Goal: Navigation & Orientation: Understand site structure

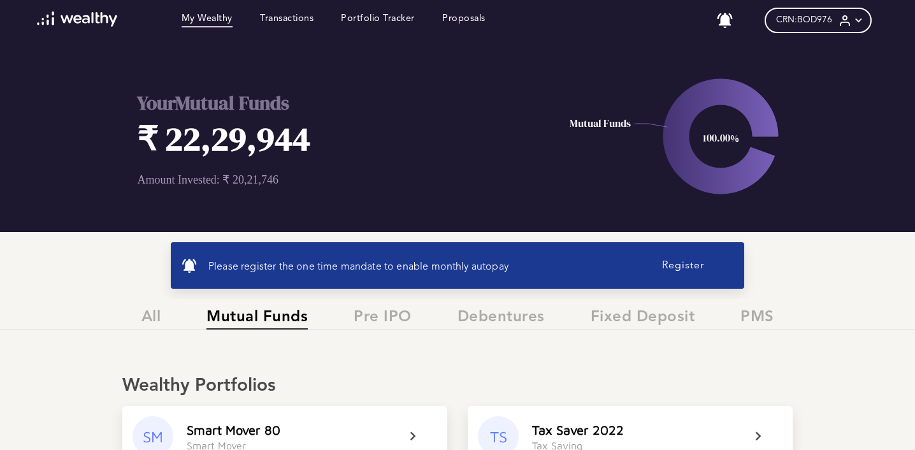
scroll to position [289, 0]
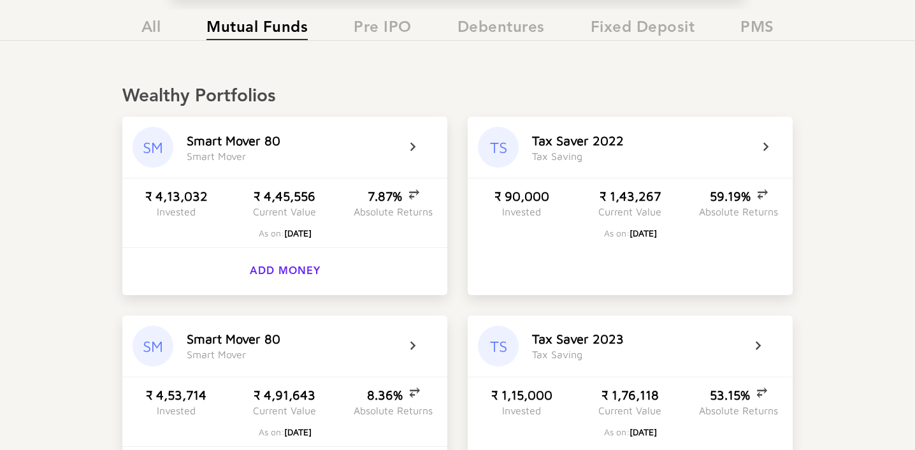
click at [771, 150] on icon at bounding box center [774, 147] width 32 height 15
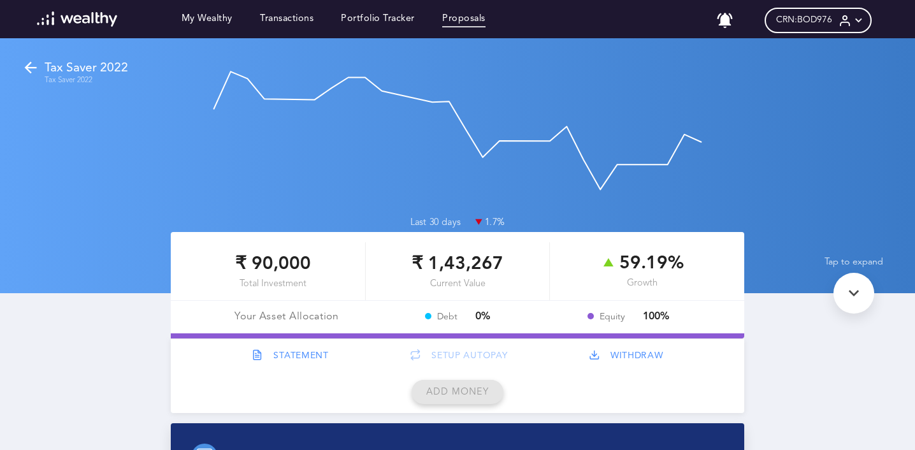
click at [460, 22] on link "Proposals" at bounding box center [463, 20] width 43 height 14
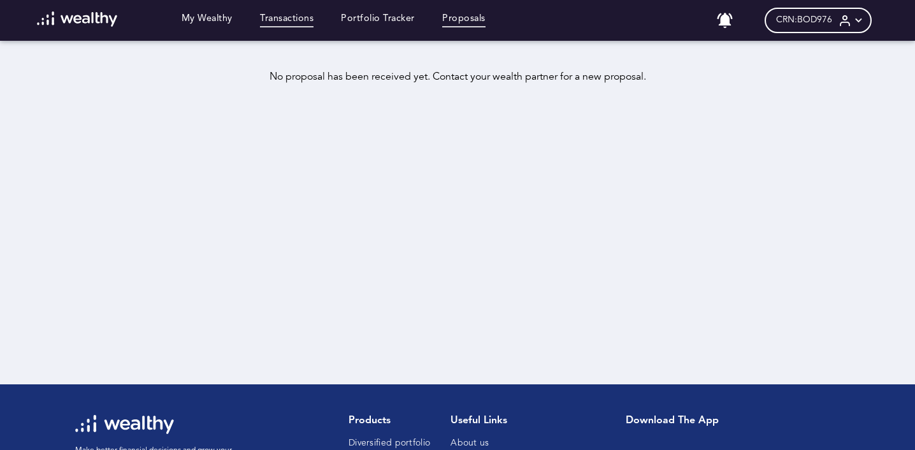
click at [291, 15] on link "Transactions" at bounding box center [287, 20] width 54 height 14
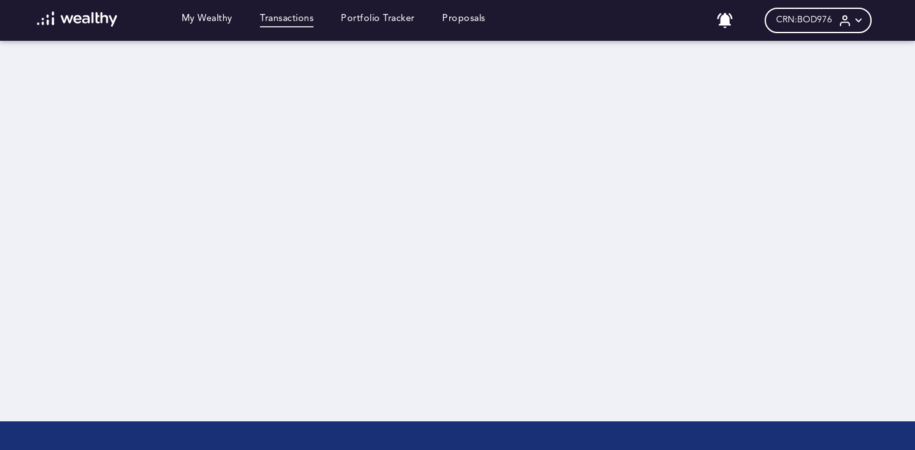
click at [216, 13] on div "My Wealthy Transactions Portfolio Tracker Proposals" at bounding box center [261, 20] width 476 height 18
click at [215, 18] on link "My Wealthy" at bounding box center [207, 20] width 51 height 14
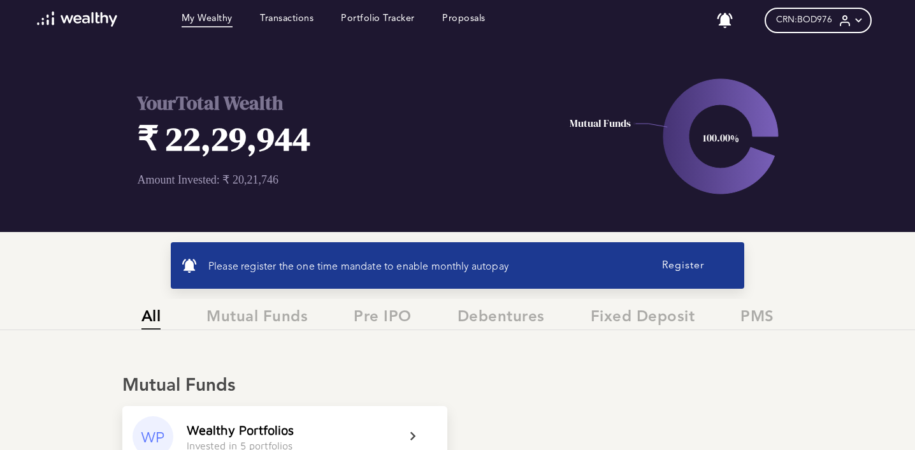
click at [81, 285] on div "Your Total Wealth ₹ 22,29,944 Amount Invested: ₹ 20,21,746 100.00% Mutual Funds…" at bounding box center [457, 266] width 915 height 450
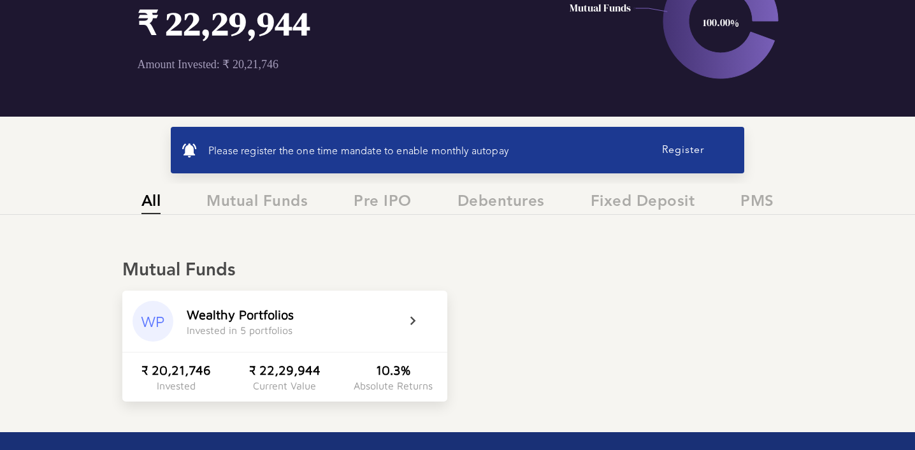
scroll to position [116, 0]
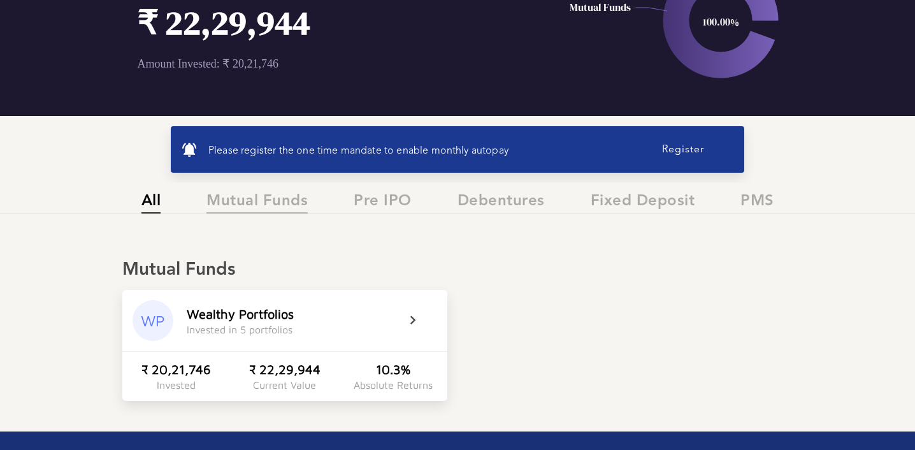
click at [261, 207] on span "Mutual Funds" at bounding box center [257, 202] width 101 height 21
